Goal: Task Accomplishment & Management: Manage account settings

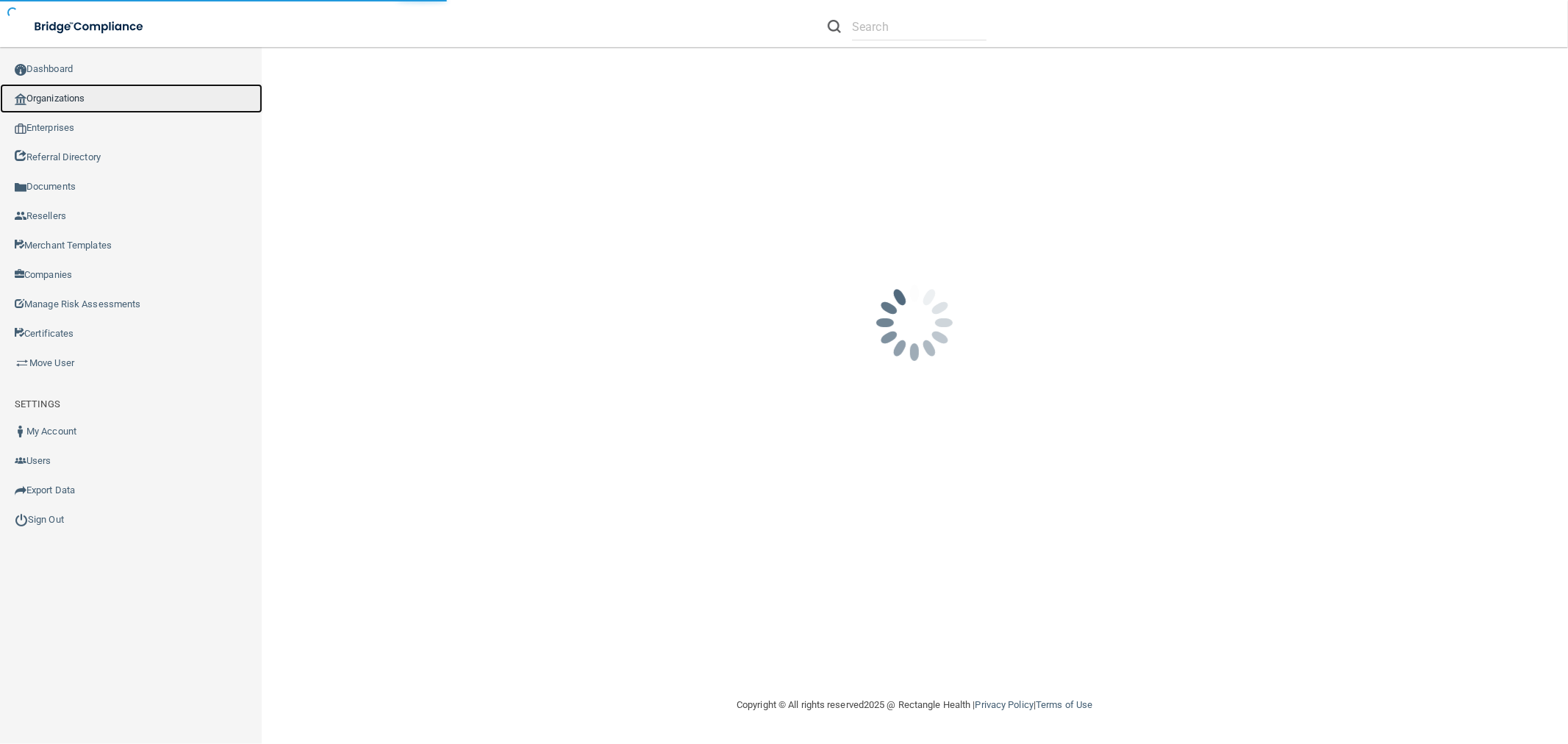
click at [104, 103] on link "Organizations" at bounding box center [131, 99] width 262 height 29
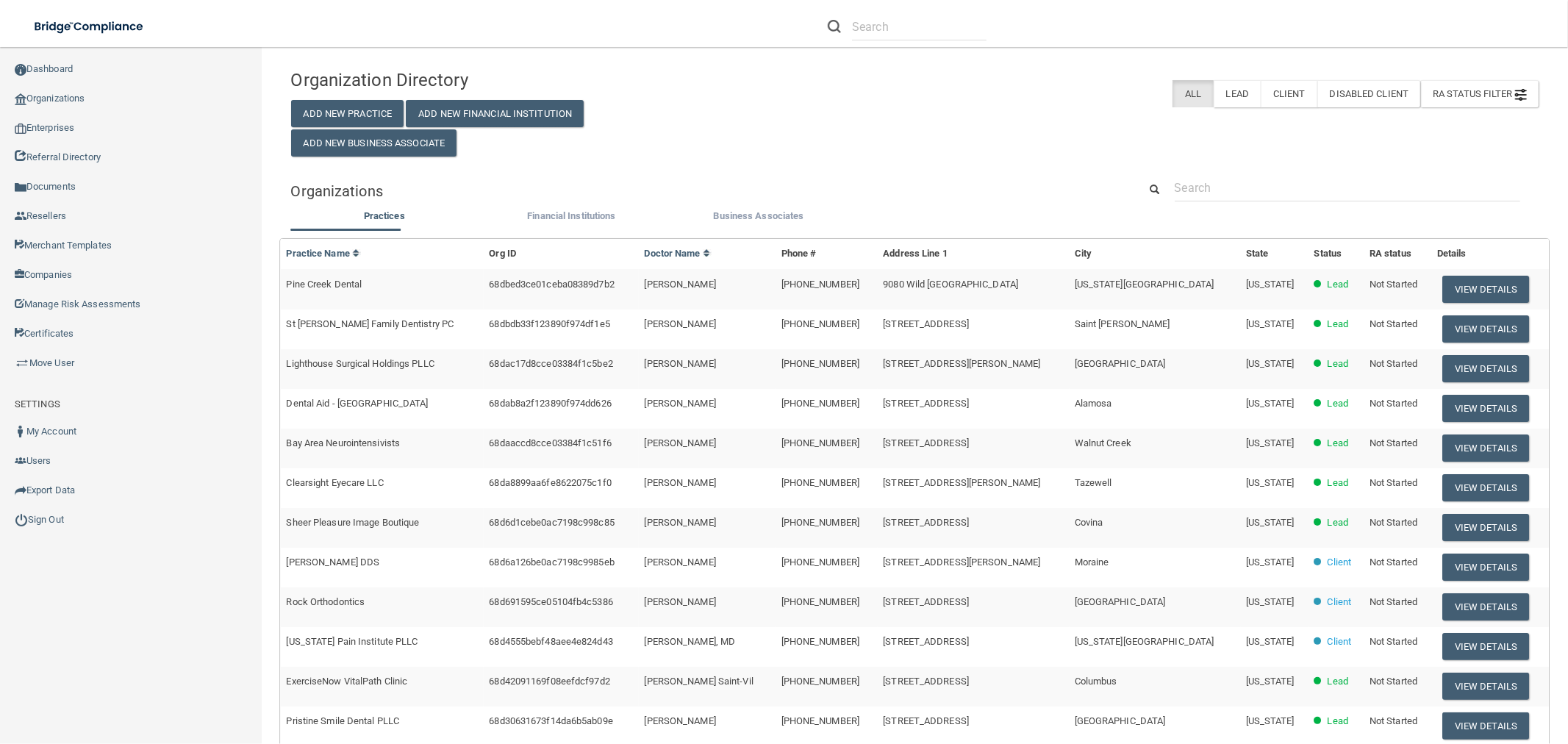
click at [1233, 172] on div "Organization Directory Add New Practice Add New Financial Institution Add New B…" at bounding box center [915, 486] width 1248 height 848
click at [1231, 183] on input "text" at bounding box center [1347, 188] width 345 height 27
paste input "Haines City Dental"
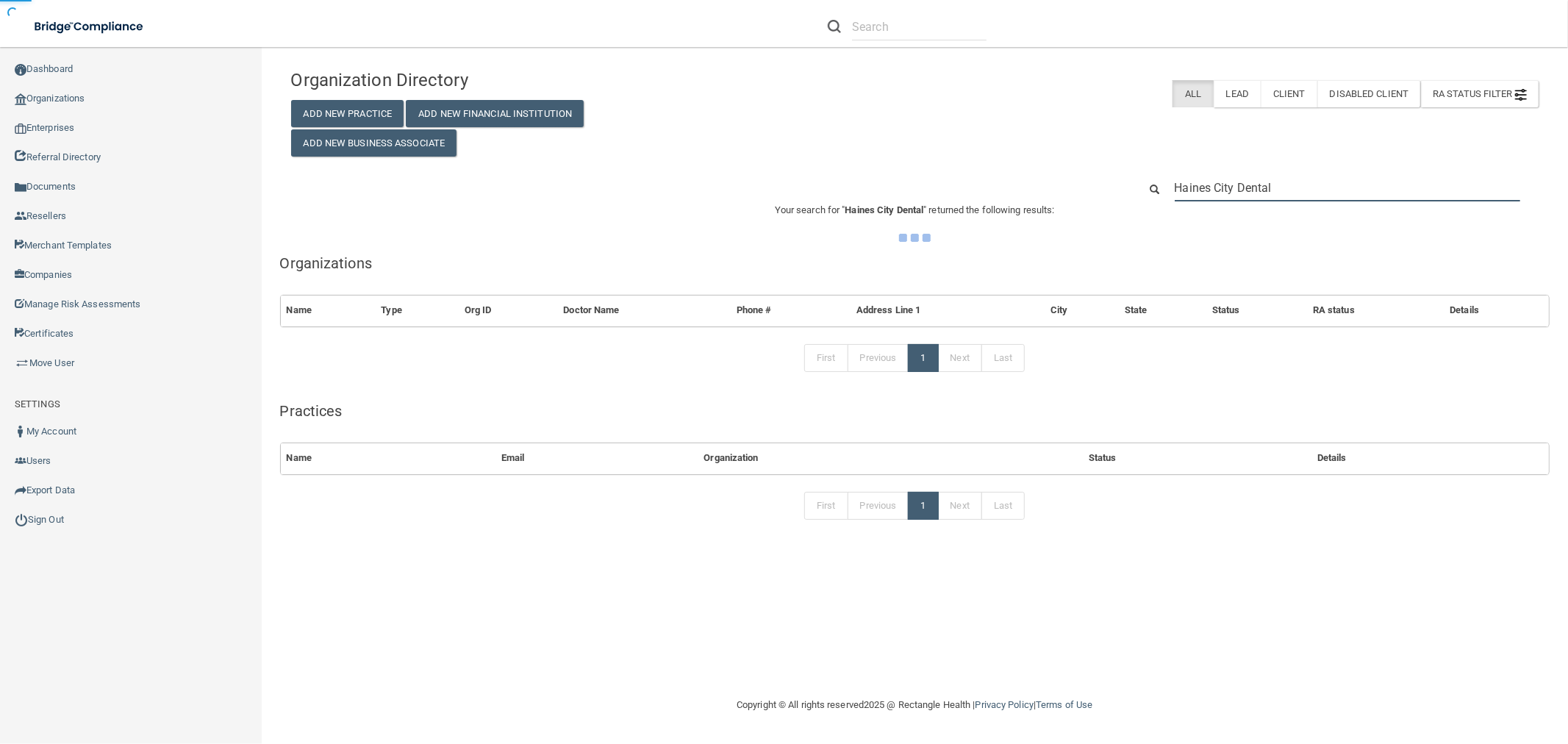
type input "Haines City Dental"
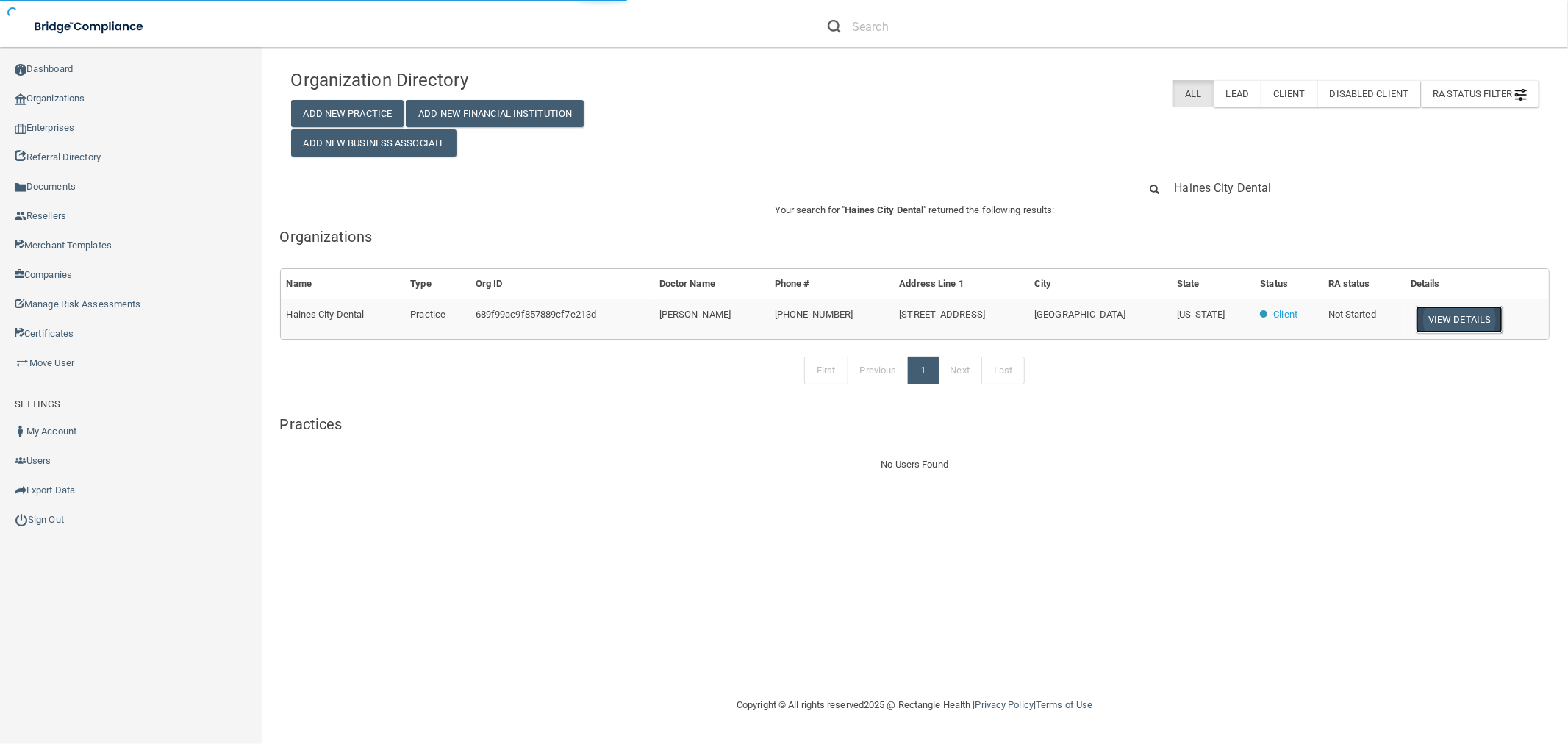
click at [1476, 320] on button "View Details" at bounding box center [1458, 320] width 87 height 27
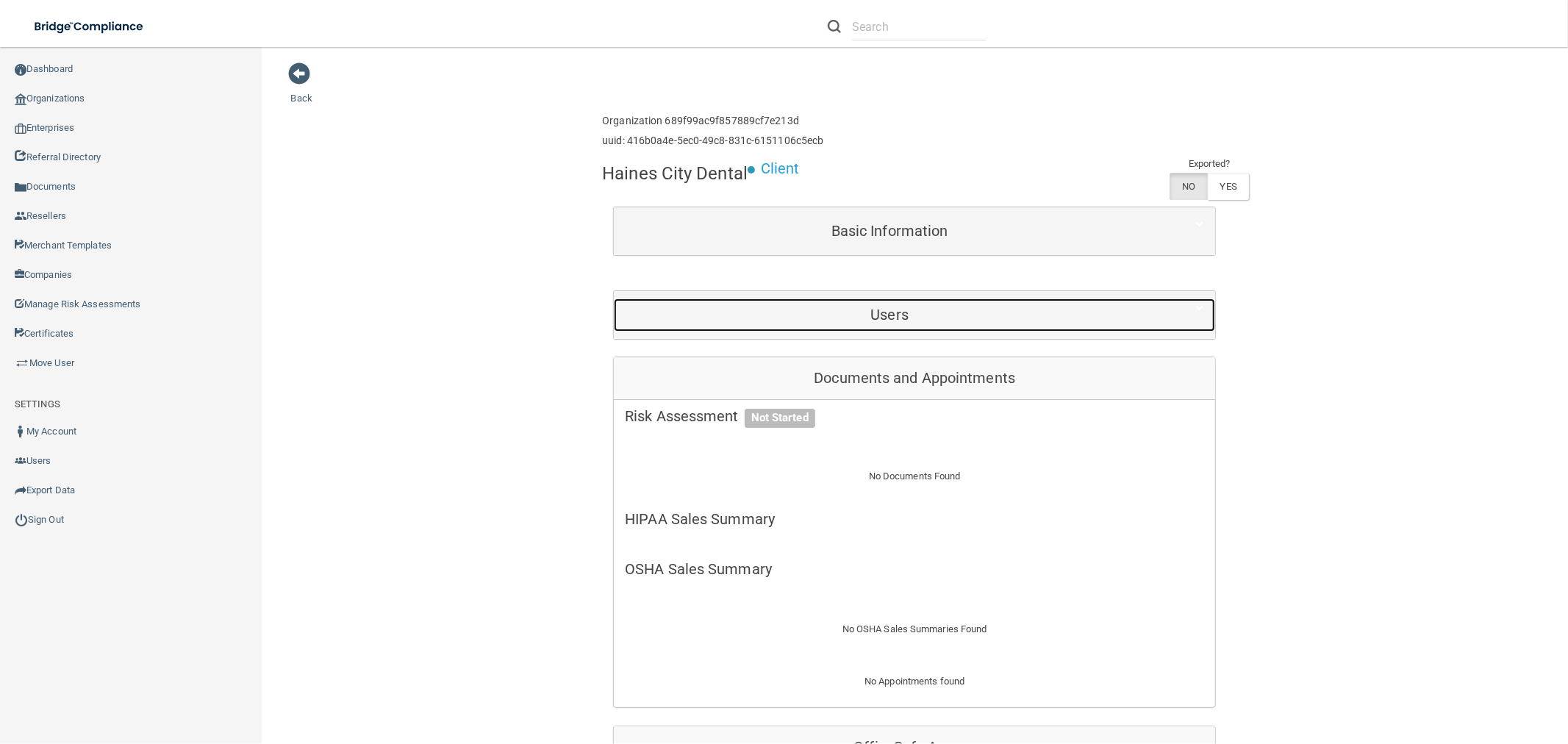
click at [971, 312] on h5 "Users" at bounding box center [889, 315] width 530 height 16
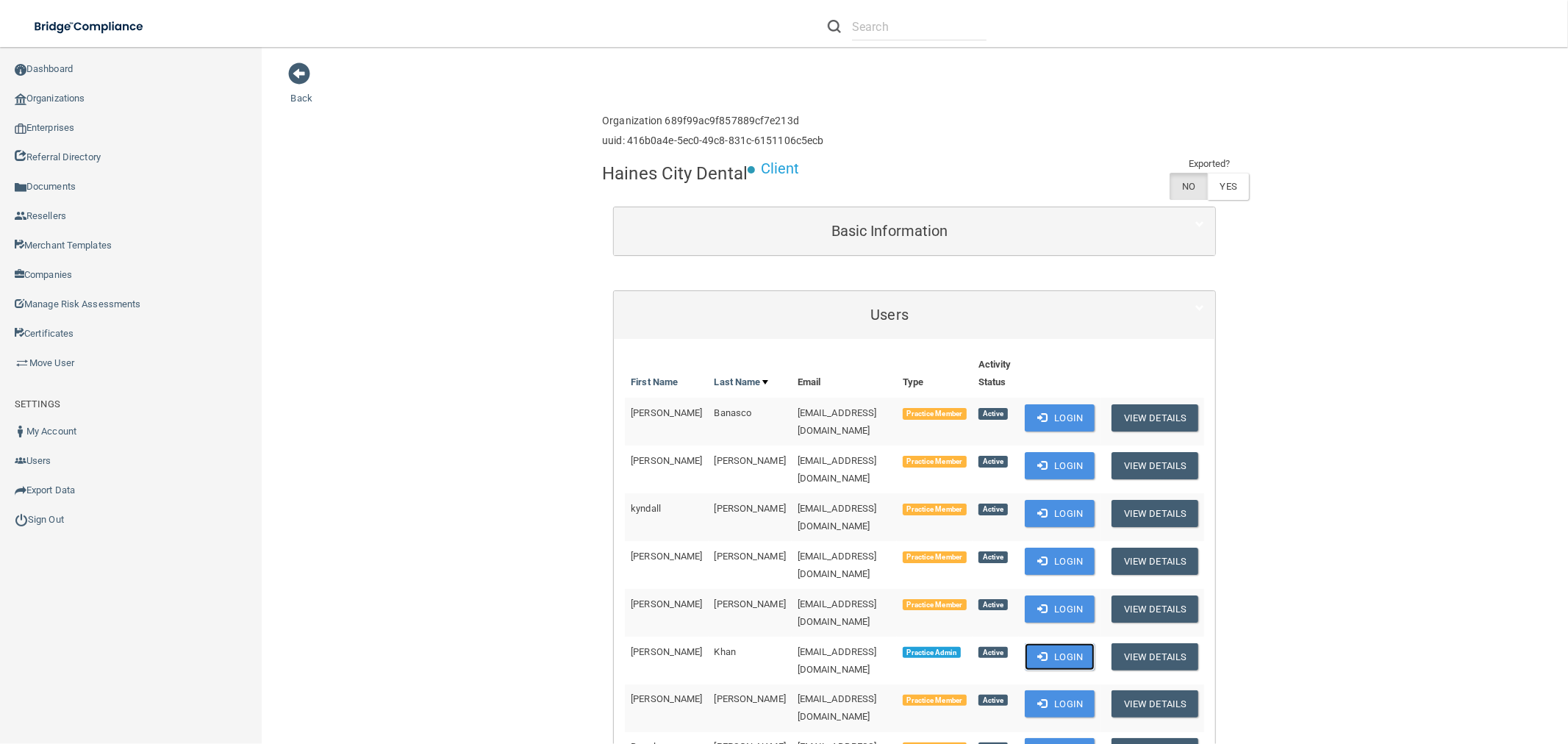
click at [1061, 643] on button "Login" at bounding box center [1059, 656] width 69 height 27
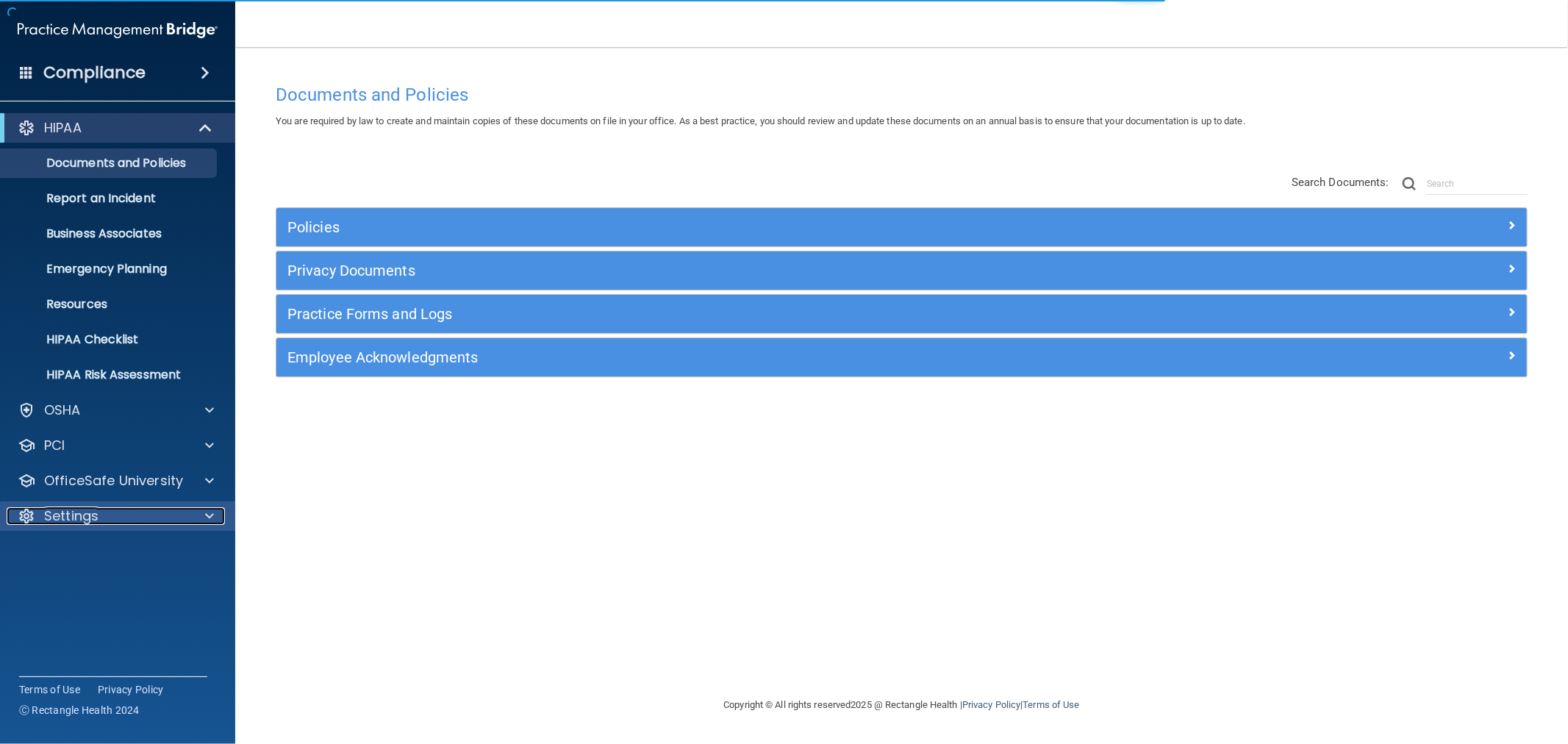
click at [107, 518] on div "Settings" at bounding box center [98, 515] width 183 height 17
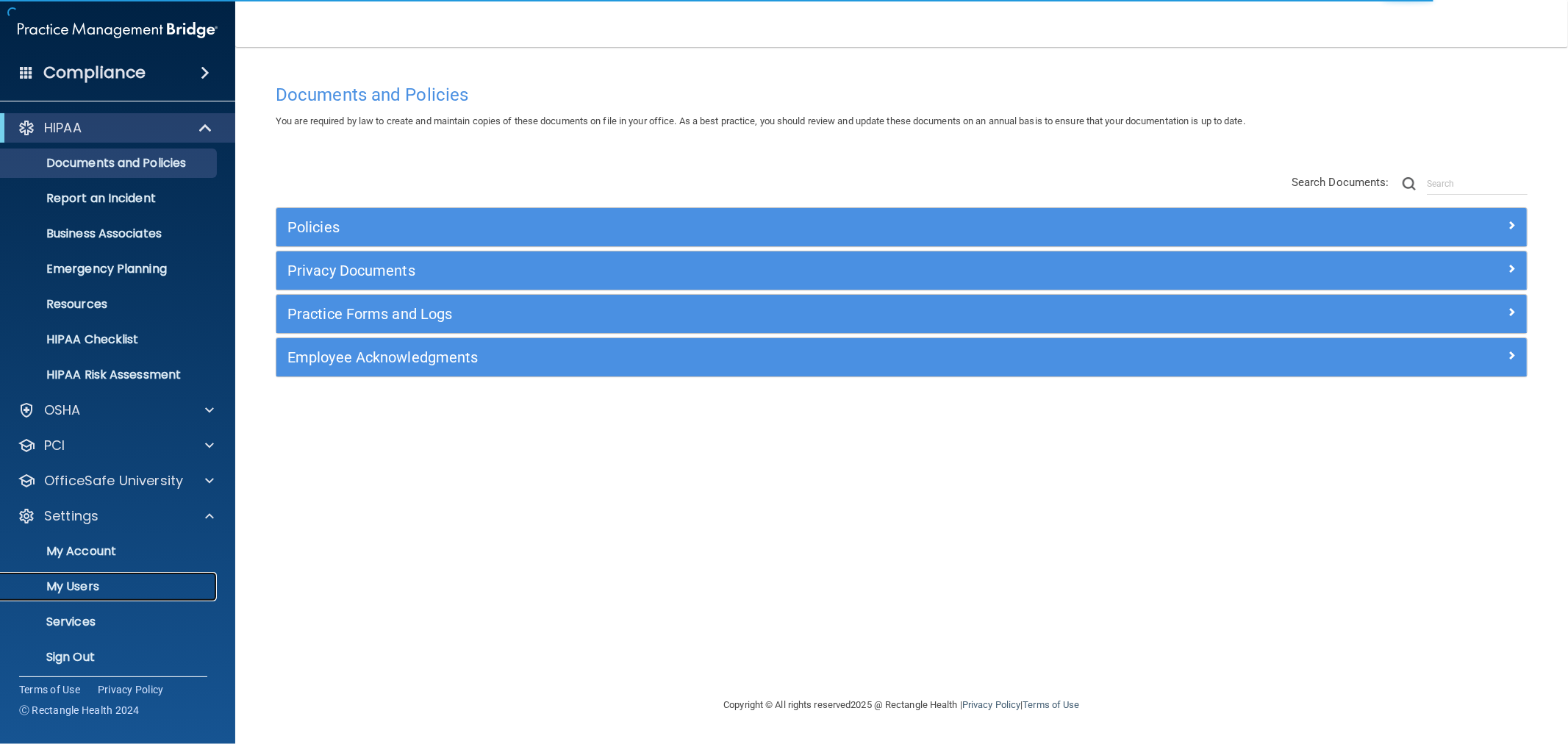
click at [99, 589] on p "My Users" at bounding box center [110, 586] width 201 height 15
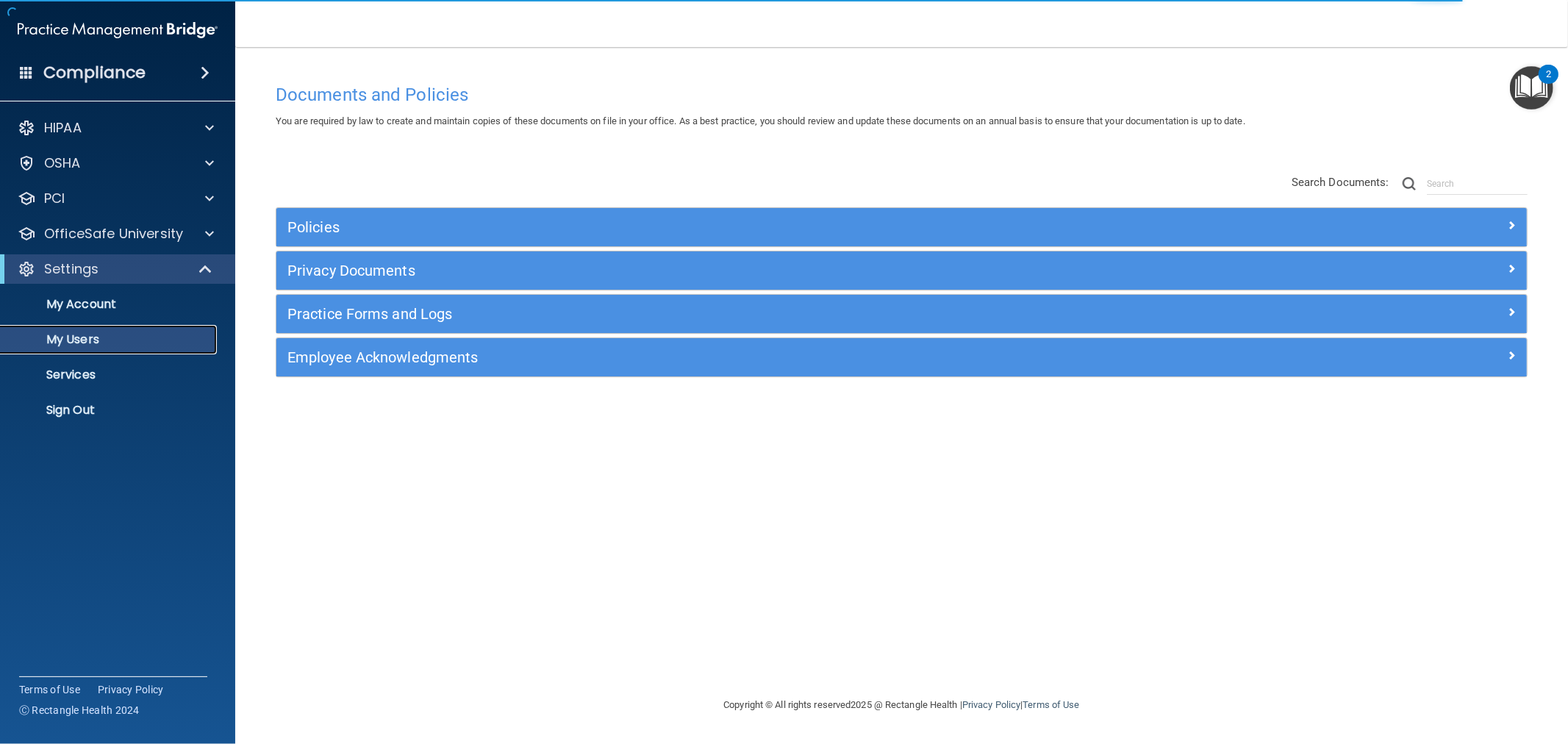
select select "20"
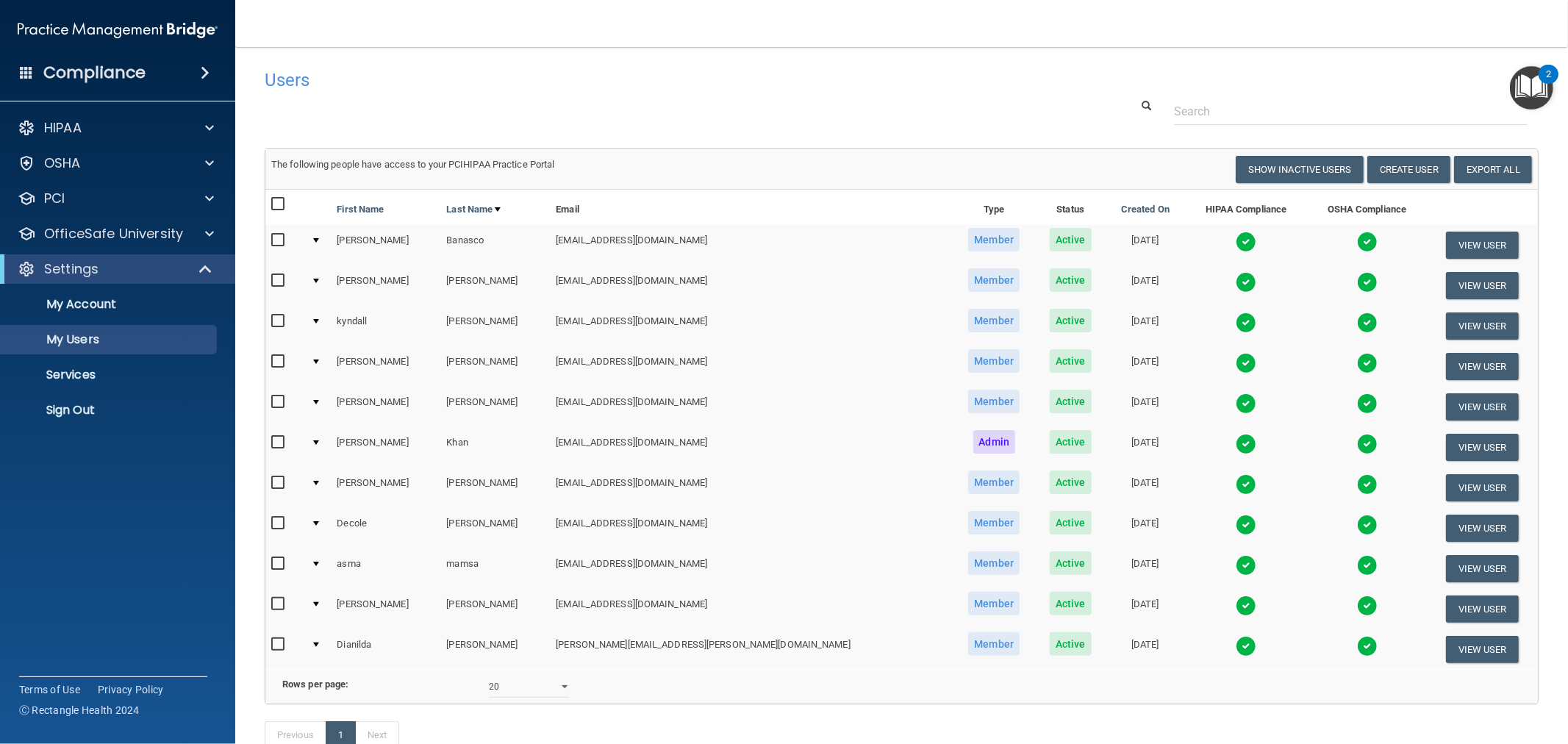
click at [1185, 310] on td at bounding box center [1247, 326] width 122 height 40
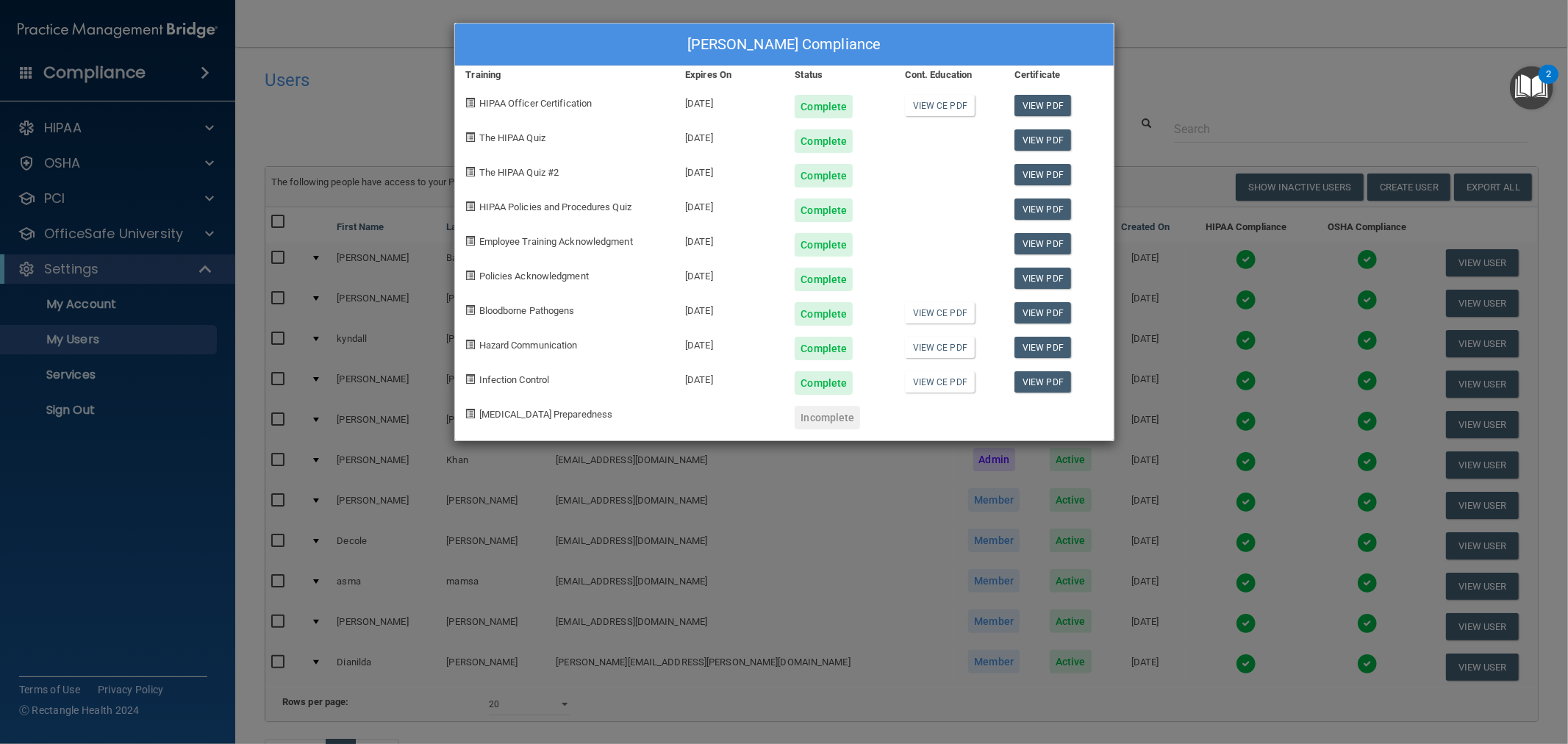
click at [397, 108] on div "kyndall bryan's Compliance Training Expires On Status Cont. Education Certifica…" at bounding box center [784, 372] width 1568 height 744
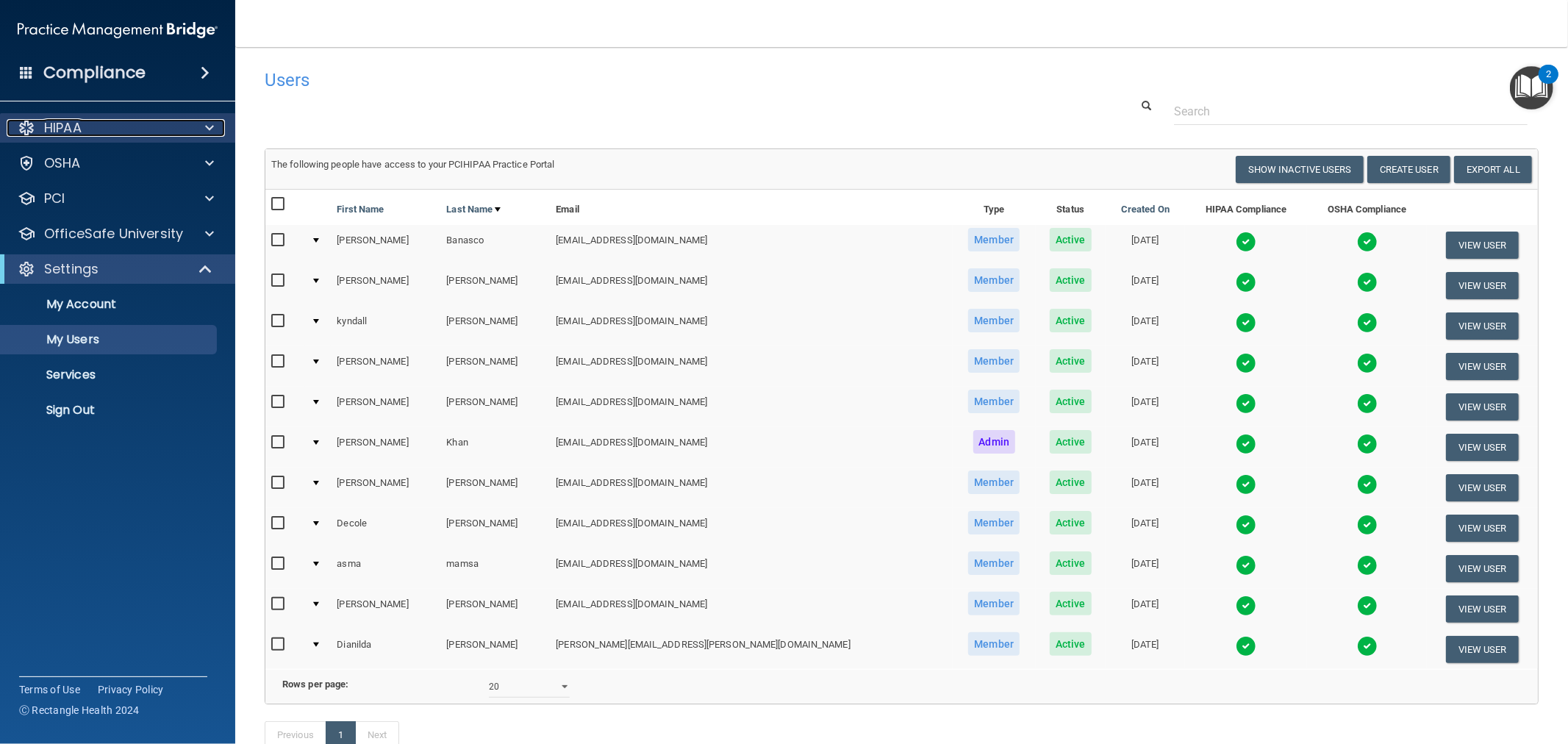
click at [75, 134] on p "HIPAA" at bounding box center [62, 127] width 37 height 17
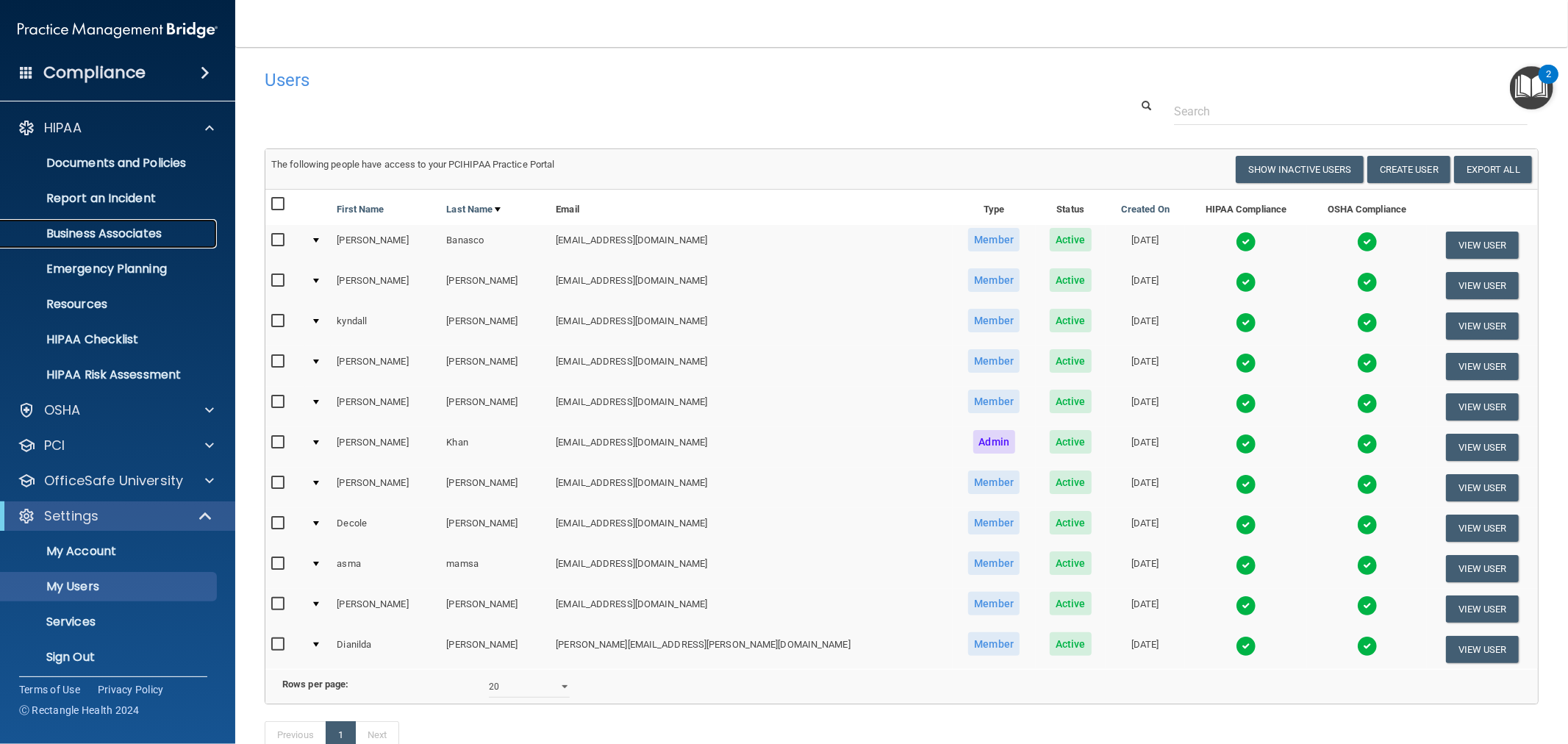
click at [105, 226] on p "Business Associates" at bounding box center [110, 234] width 201 height 15
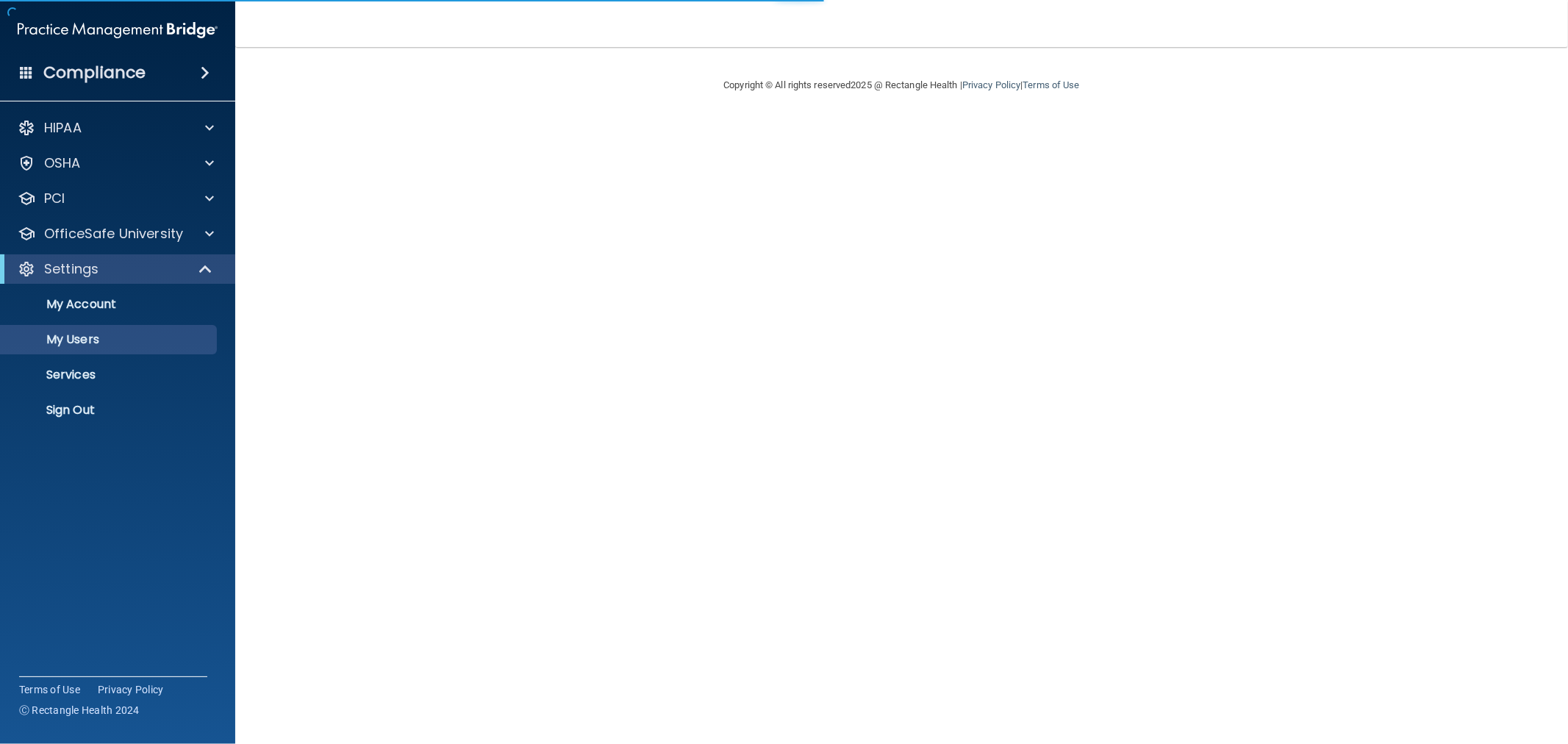
select select "20"
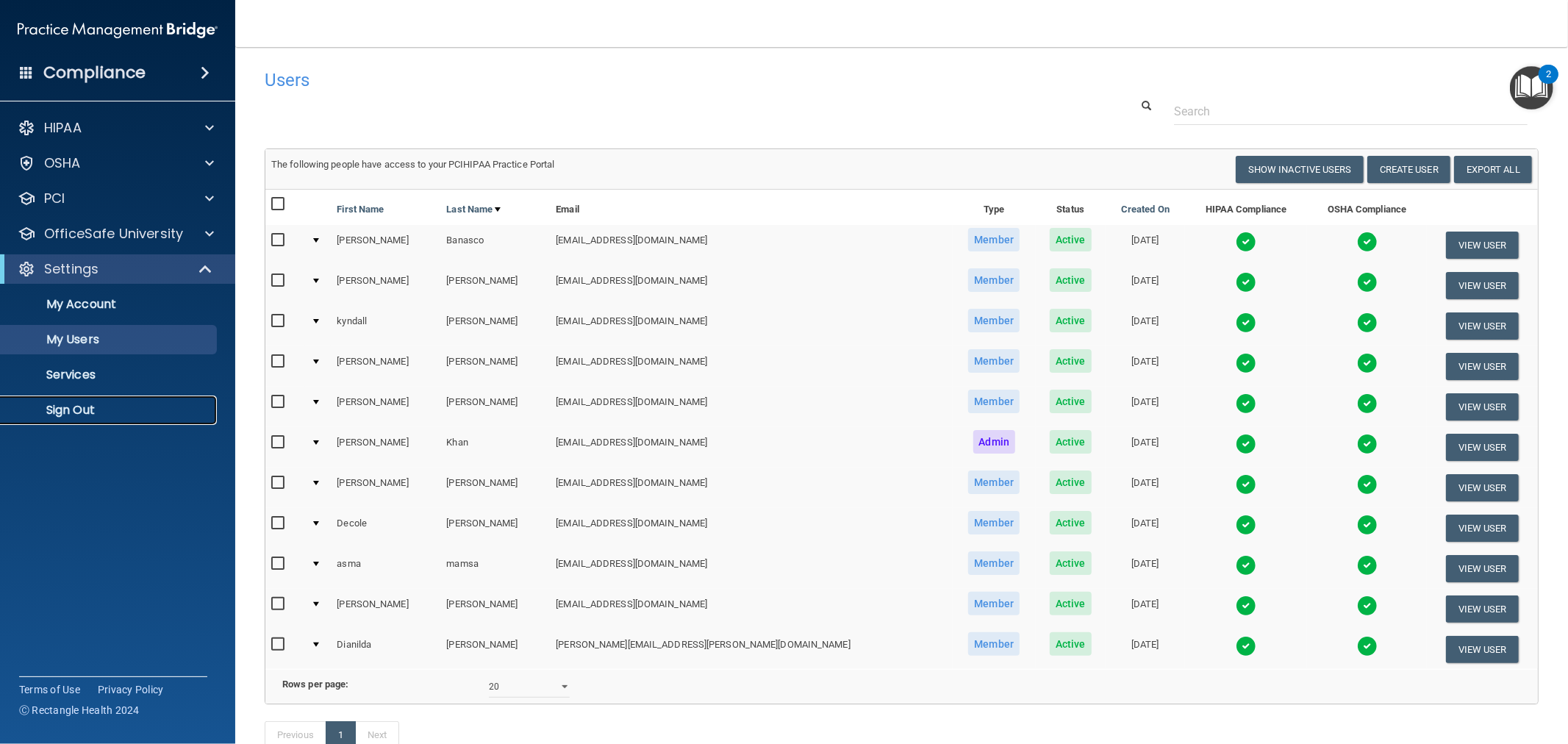
click at [83, 410] on p "Sign Out" at bounding box center [110, 410] width 201 height 15
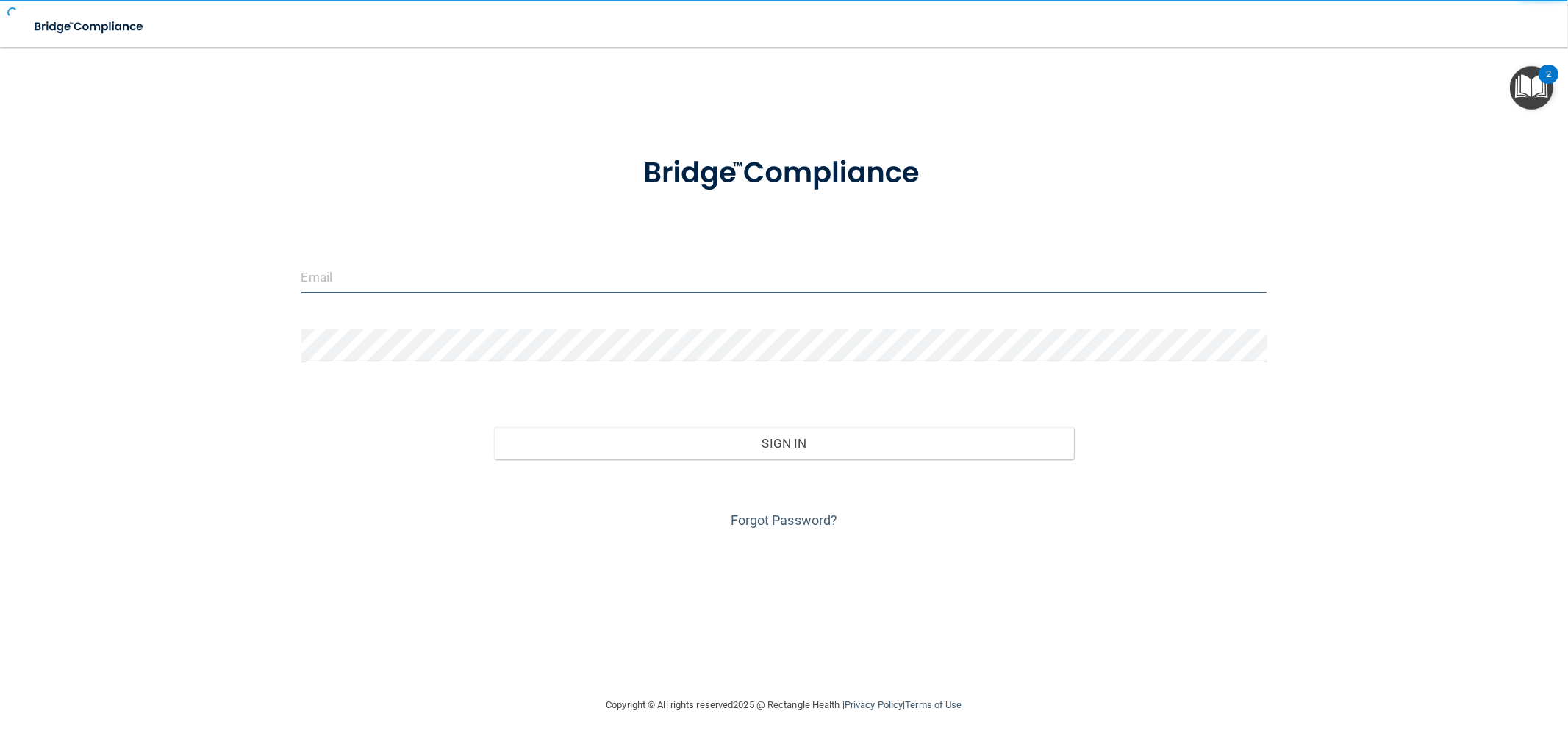
type input "clacys@pcihipaa.com"
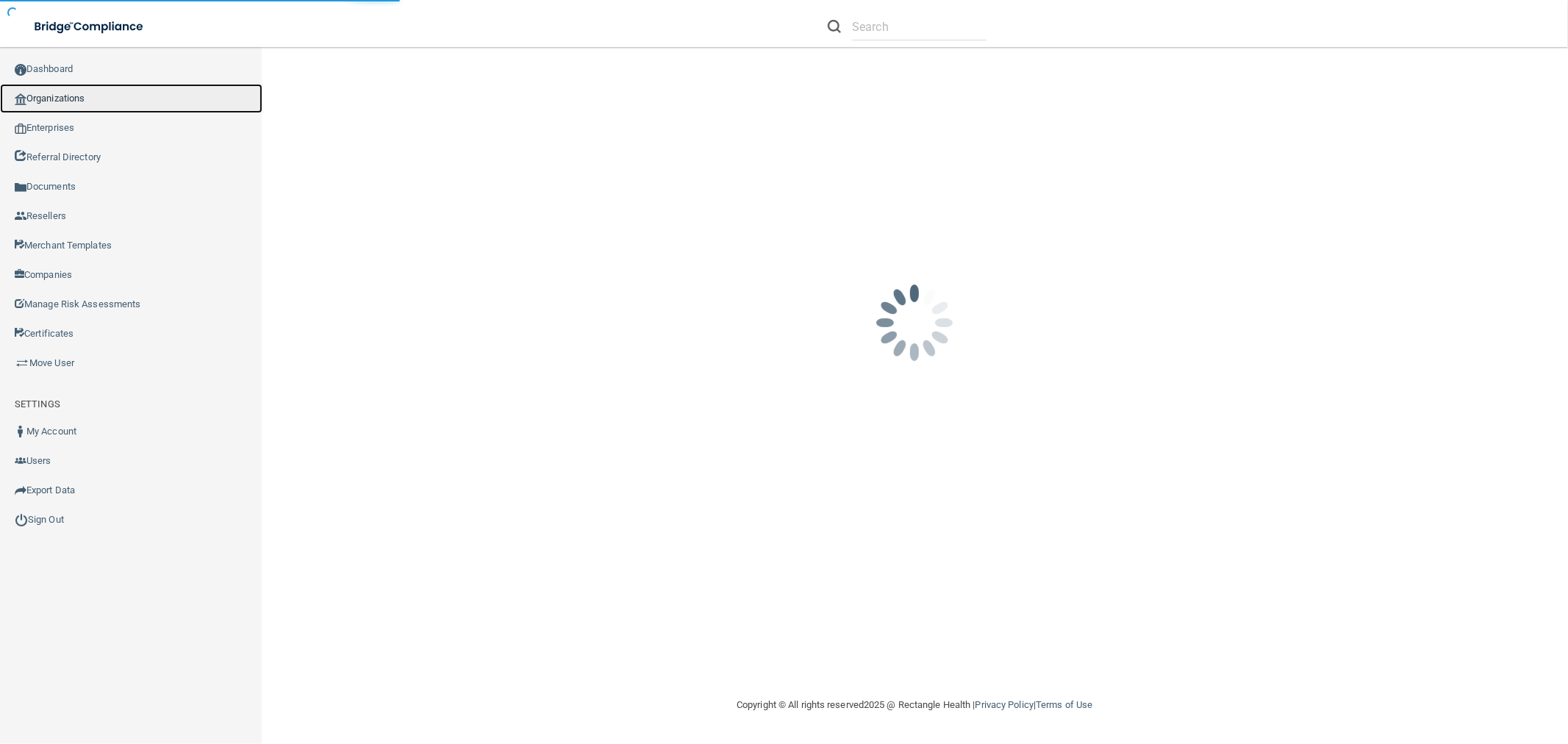
click at [56, 100] on link "Organizations" at bounding box center [131, 99] width 262 height 29
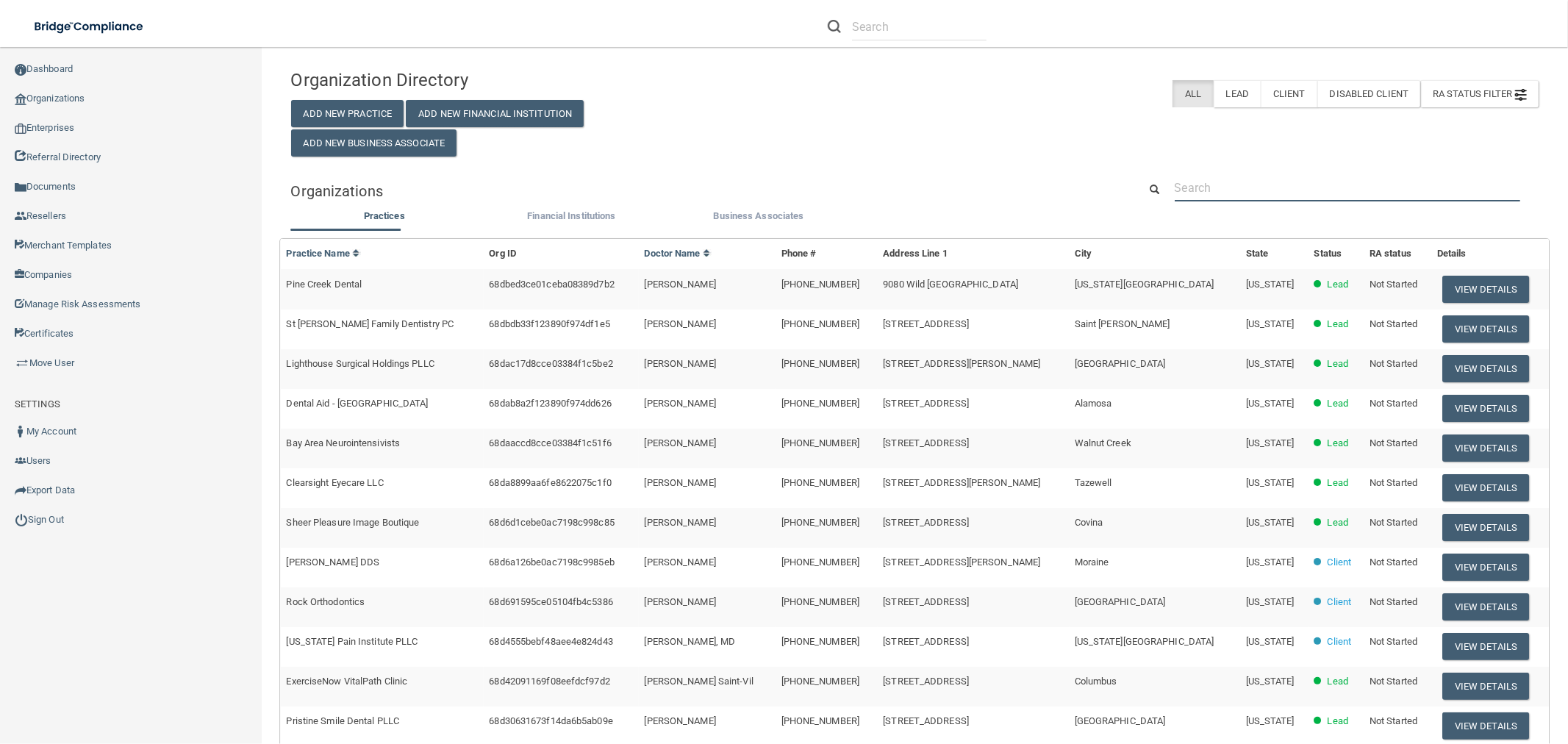
click at [1310, 197] on input "text" at bounding box center [1347, 188] width 345 height 27
paste input "freedomdental1776@gmail.com"
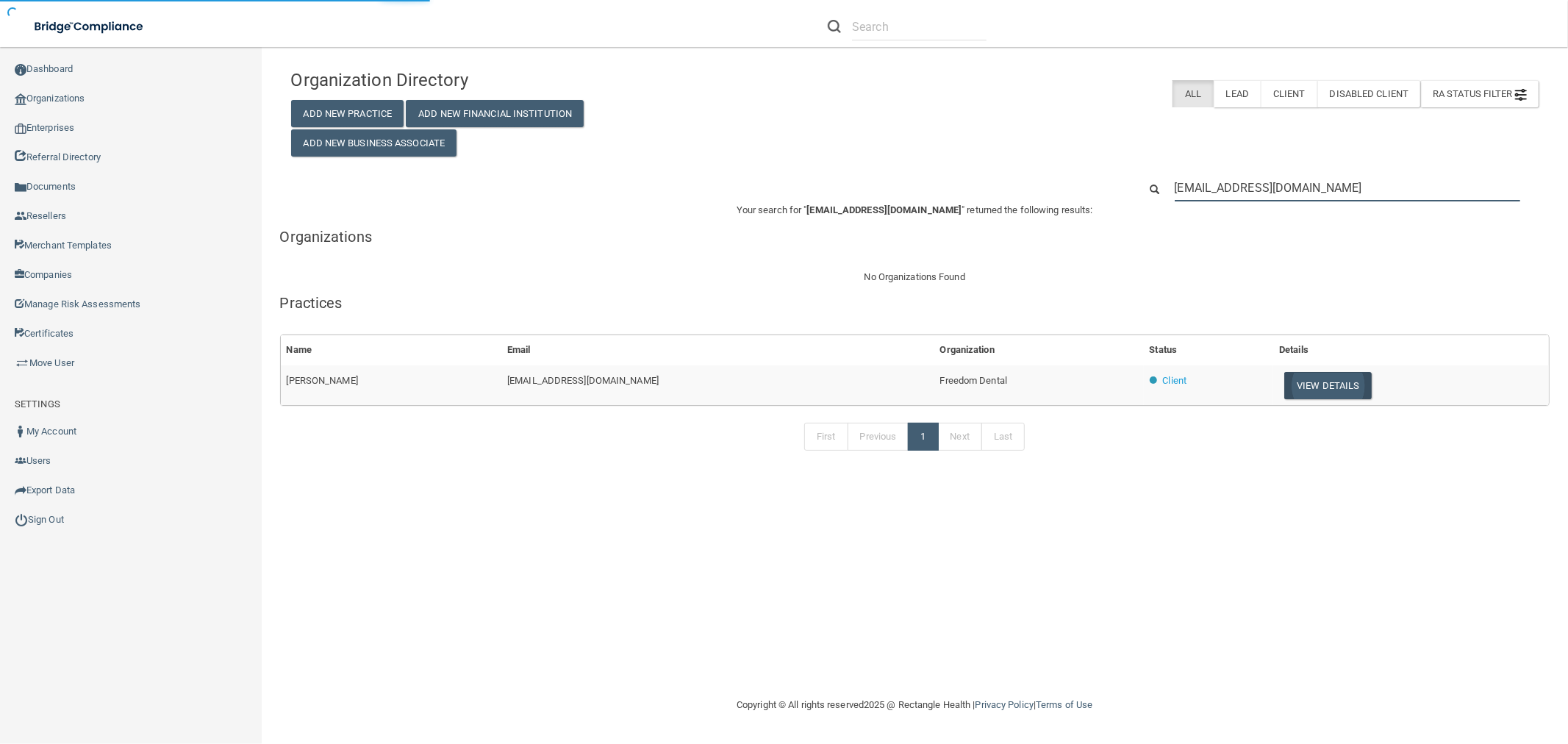
type input "freedomdental1776@gmail.com"
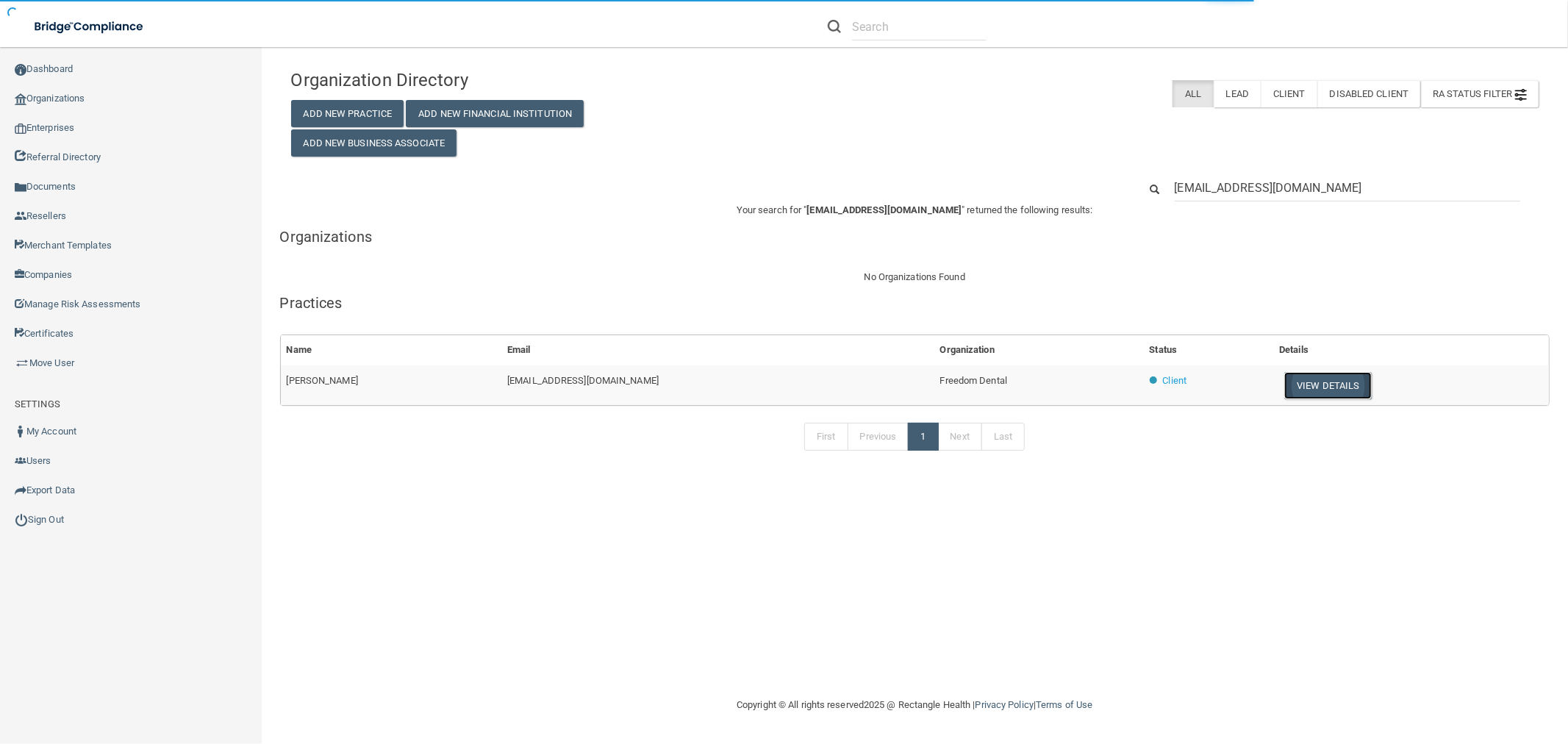
click at [1285, 383] on button "View Details" at bounding box center [1327, 385] width 87 height 27
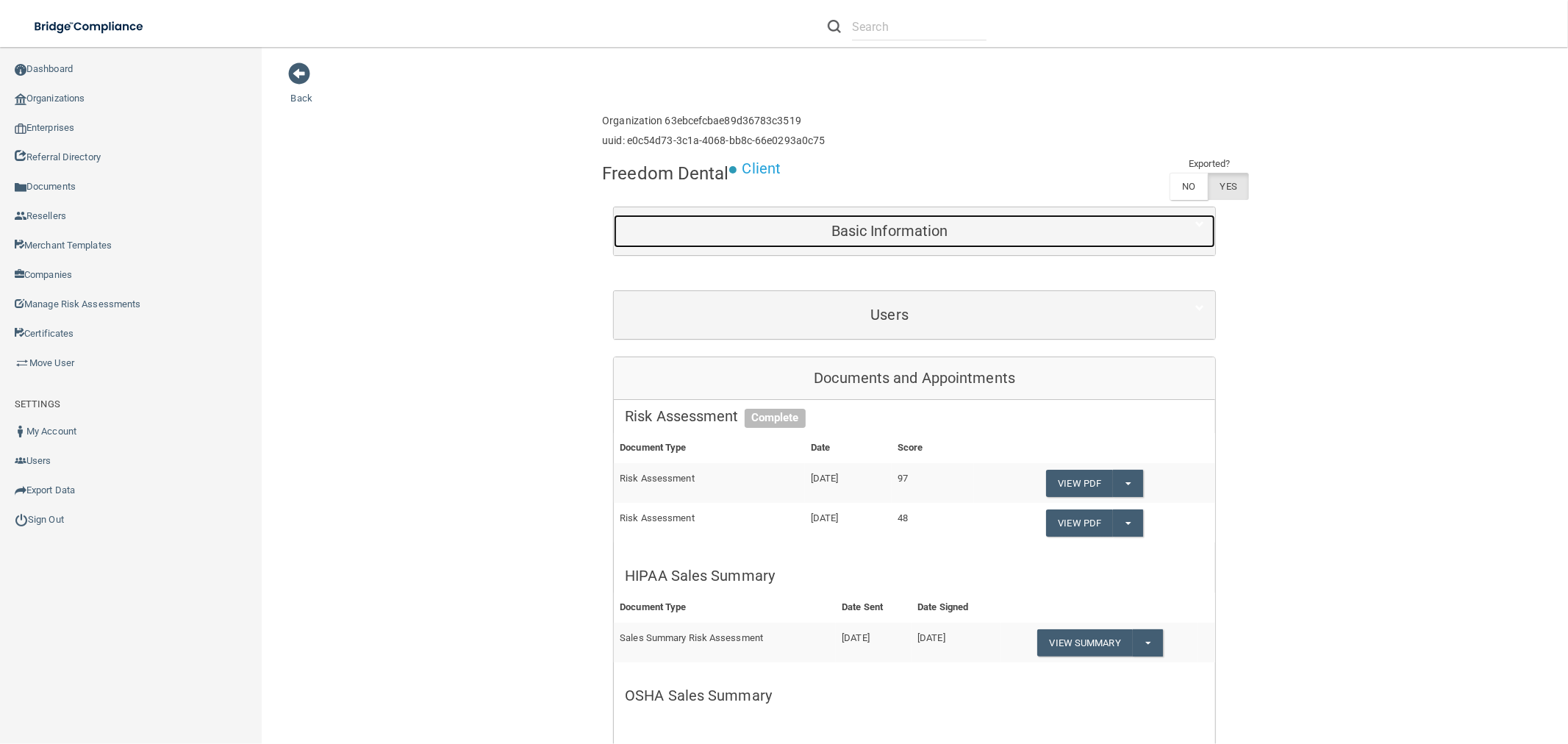
click at [884, 225] on h5 "Basic Information" at bounding box center [889, 231] width 530 height 16
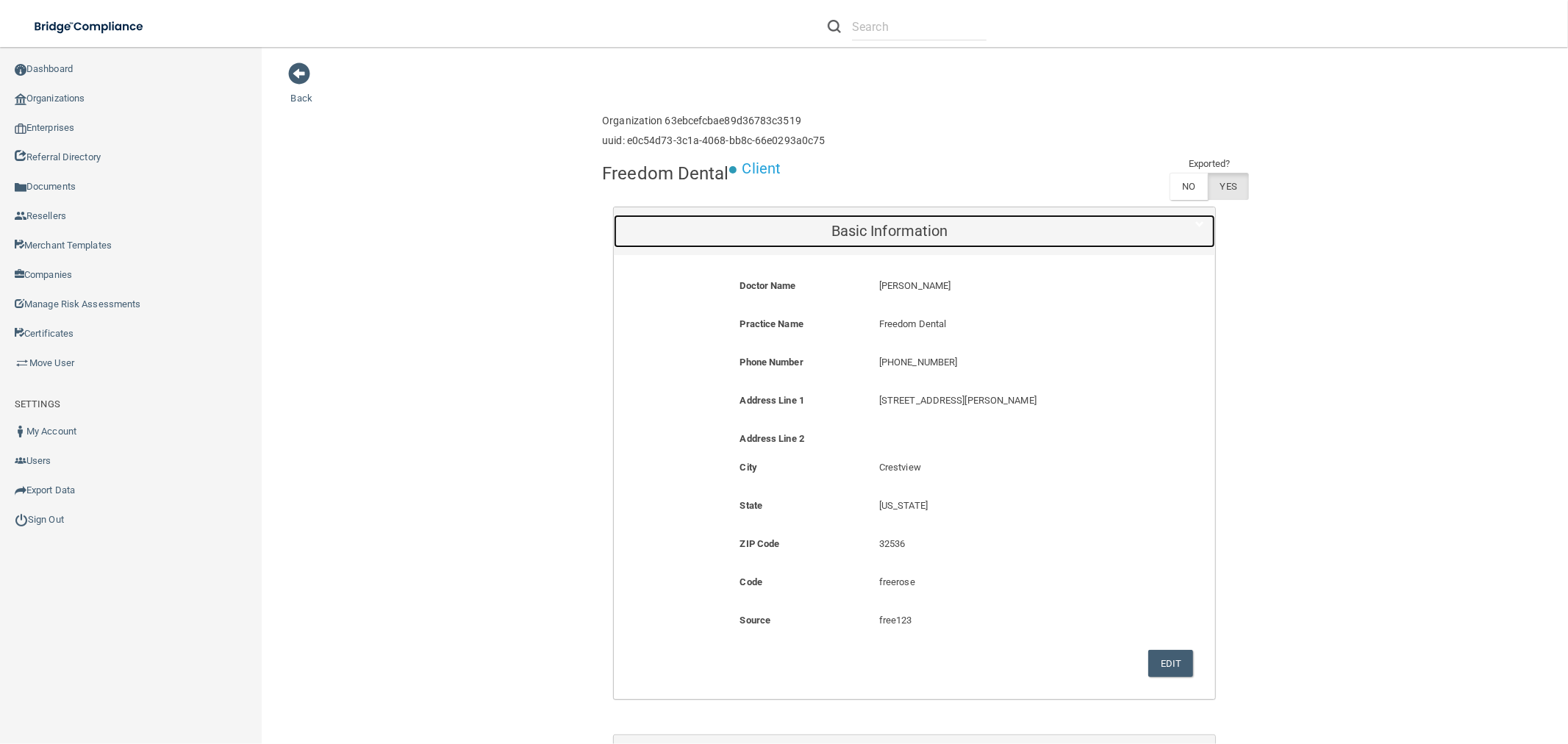
click at [899, 226] on h5 "Basic Information" at bounding box center [889, 231] width 530 height 16
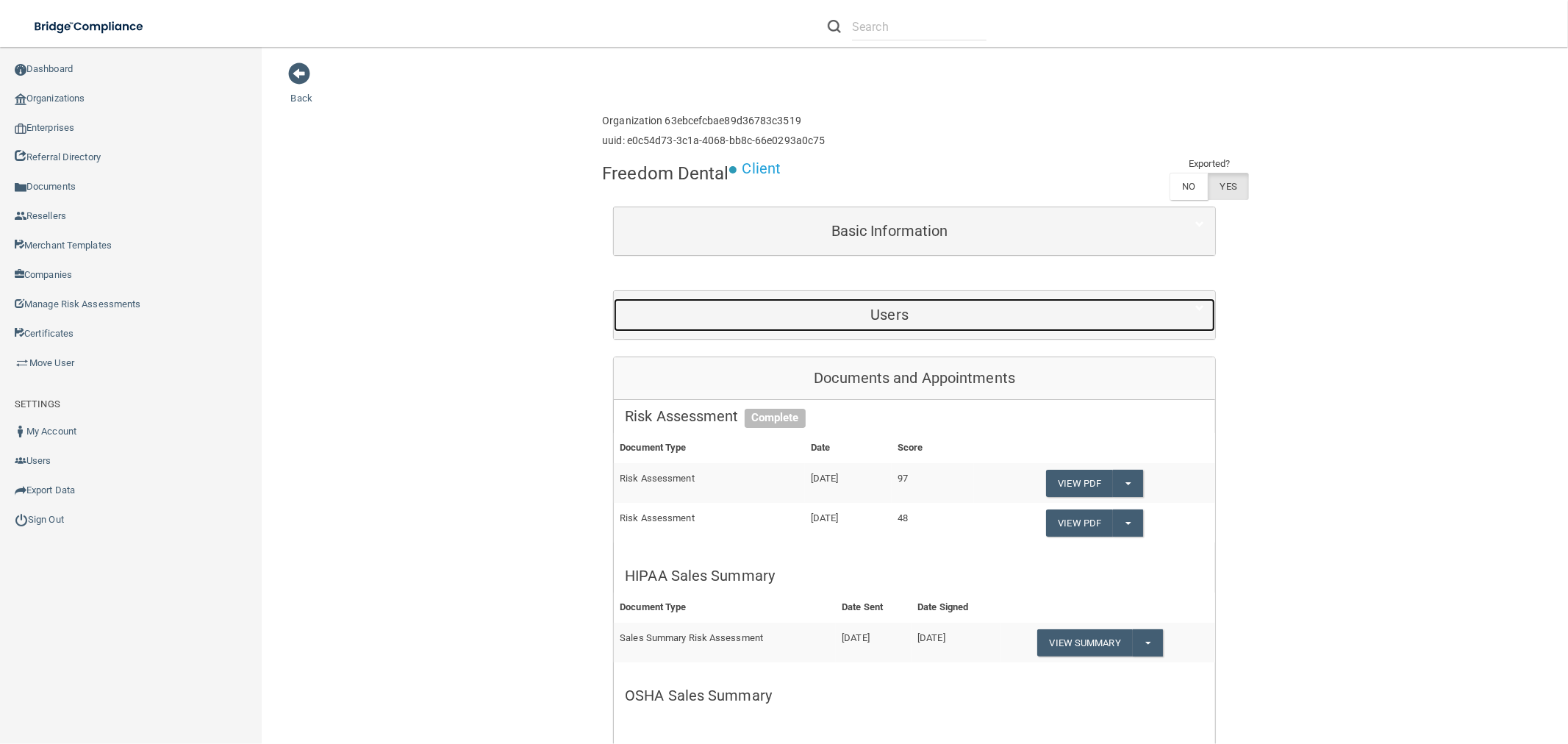
click at [893, 318] on h5 "Users" at bounding box center [889, 315] width 530 height 16
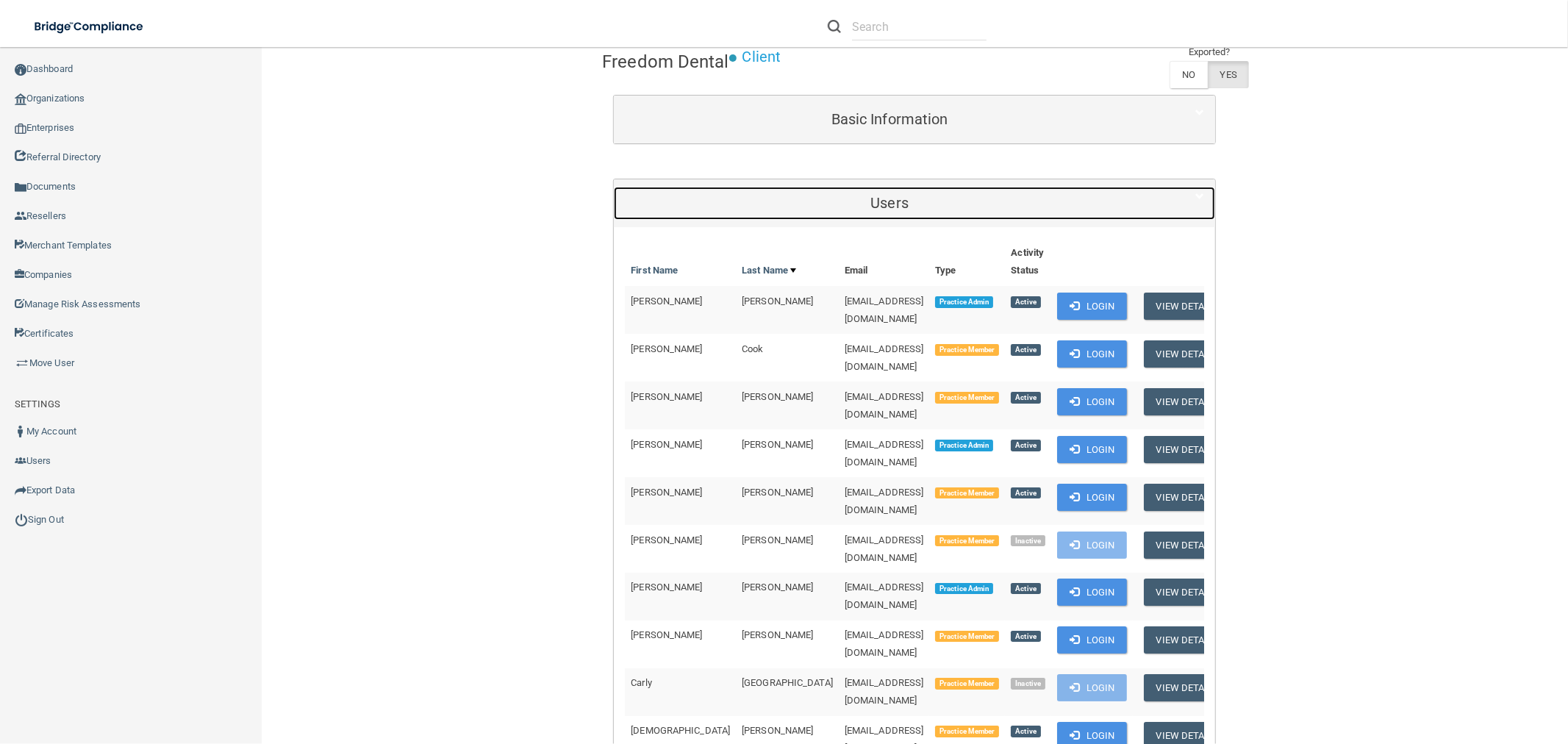
scroll to position [245, 0]
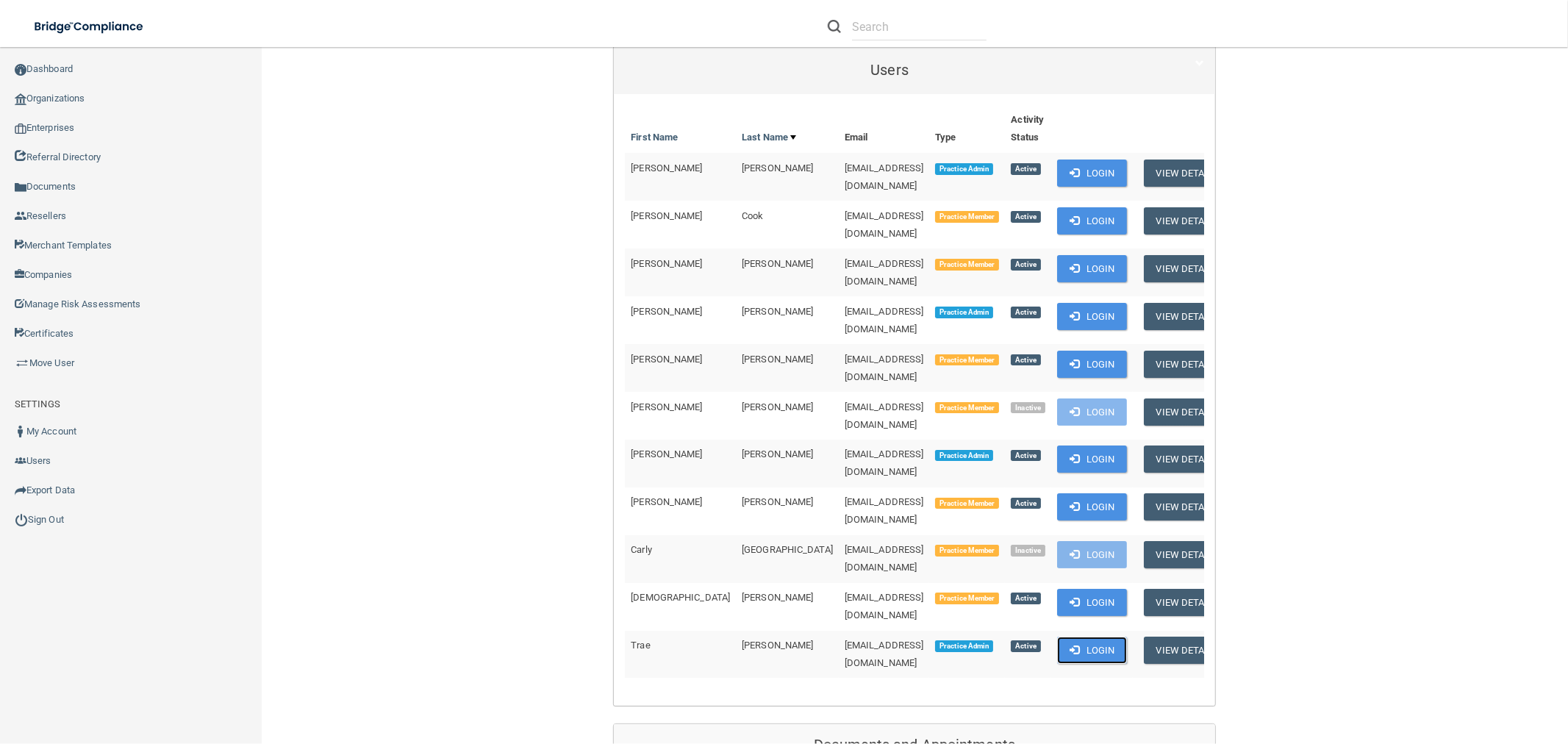
click at [1060, 636] on button "Login" at bounding box center [1092, 650] width 69 height 27
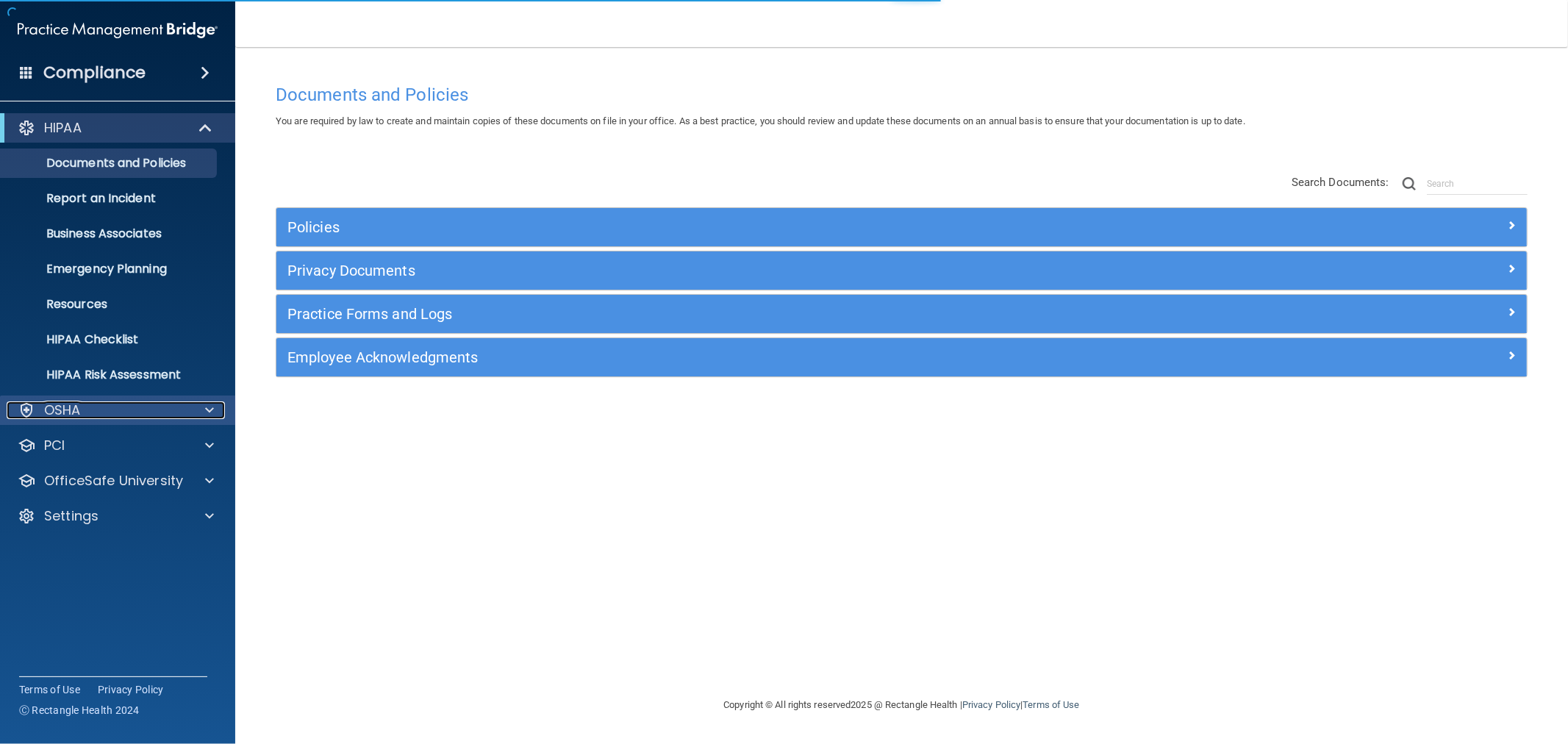
click at [62, 414] on p "OSHA" at bounding box center [62, 410] width 37 height 17
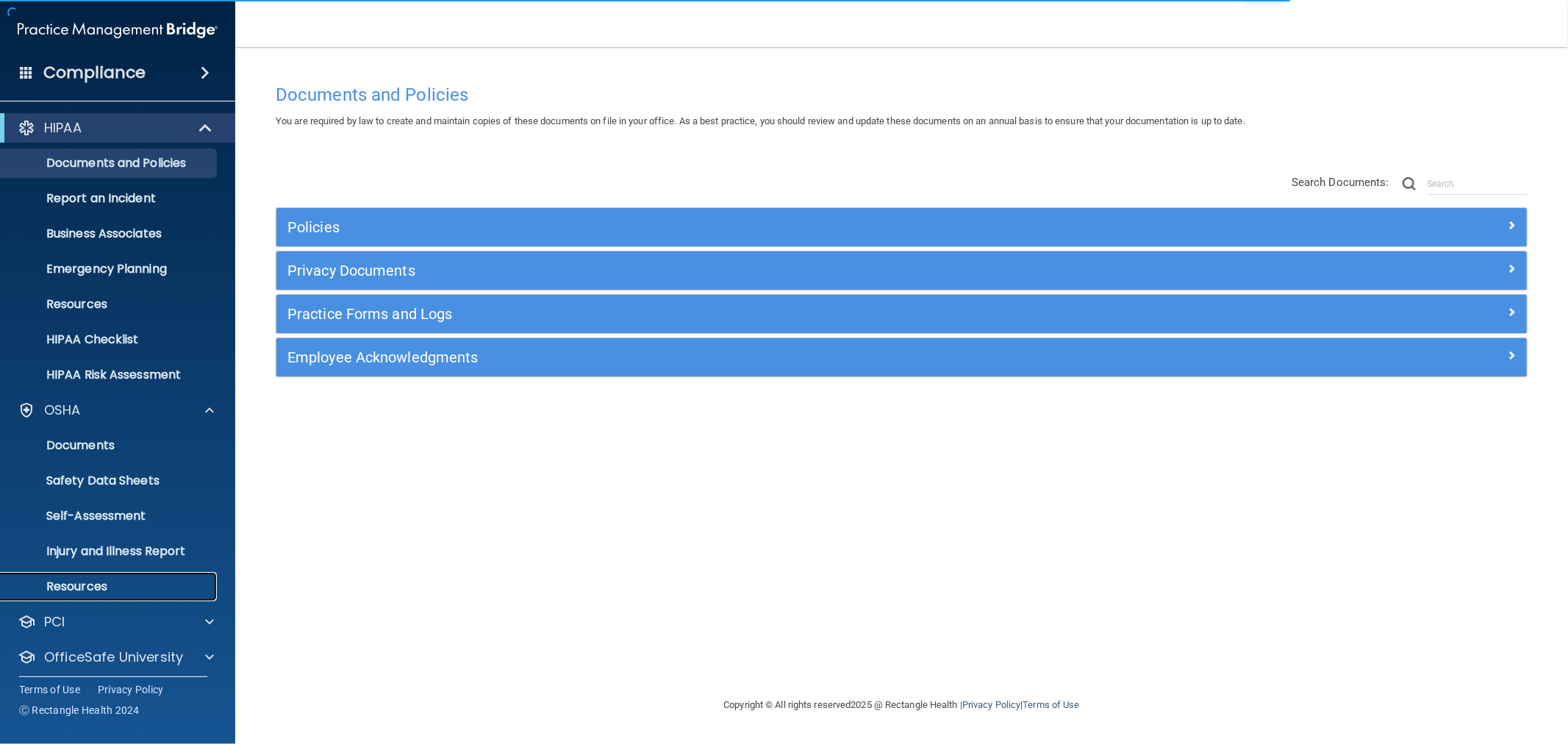
click at [68, 582] on p "Resources" at bounding box center [110, 586] width 201 height 15
